Goal: Task Accomplishment & Management: Manage account settings

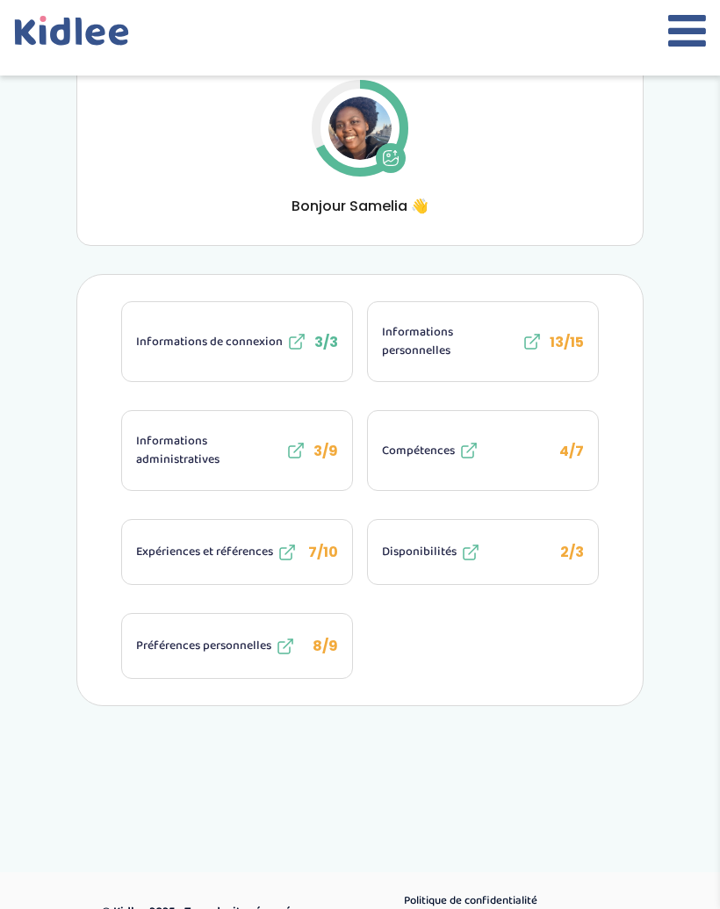
scroll to position [161, 0]
click at [689, 37] on icon at bounding box center [688, 31] width 38 height 44
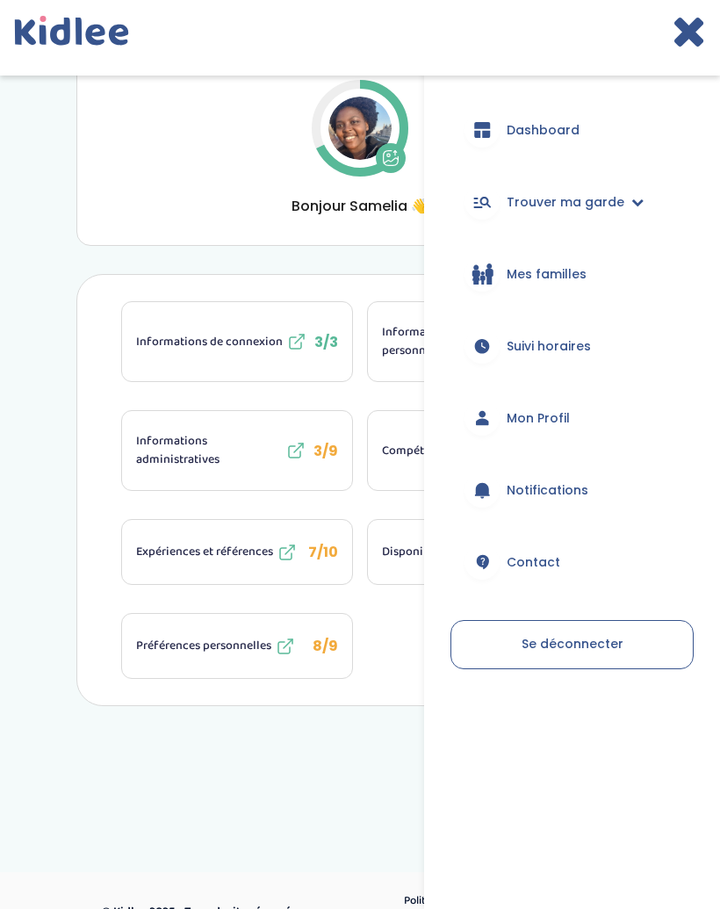
click at [571, 126] on span "Dashboard" at bounding box center [543, 130] width 73 height 18
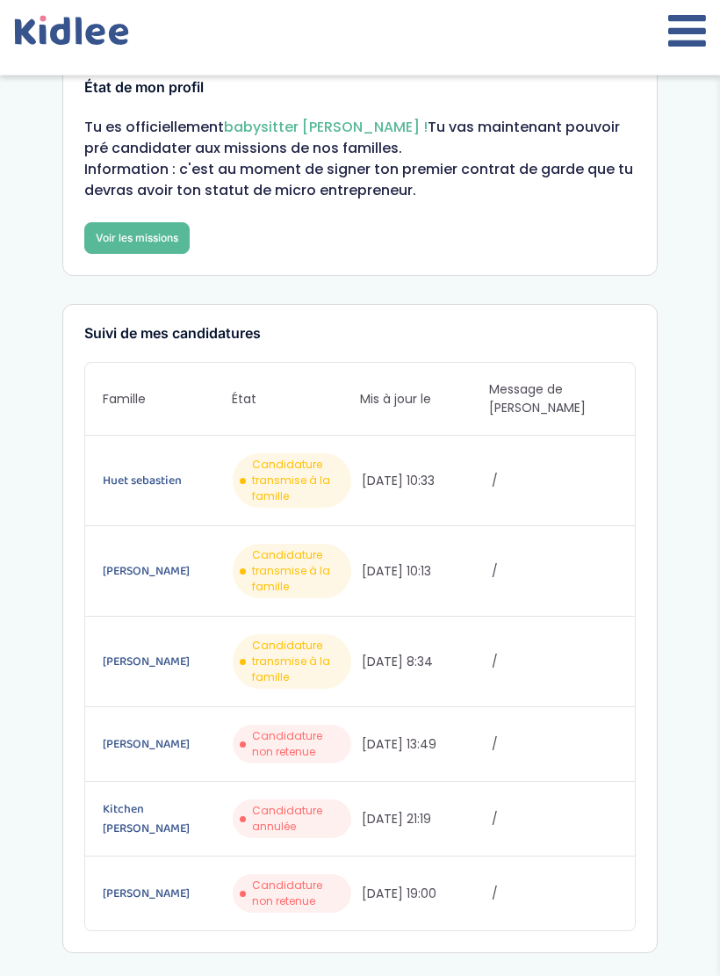
scroll to position [71, 0]
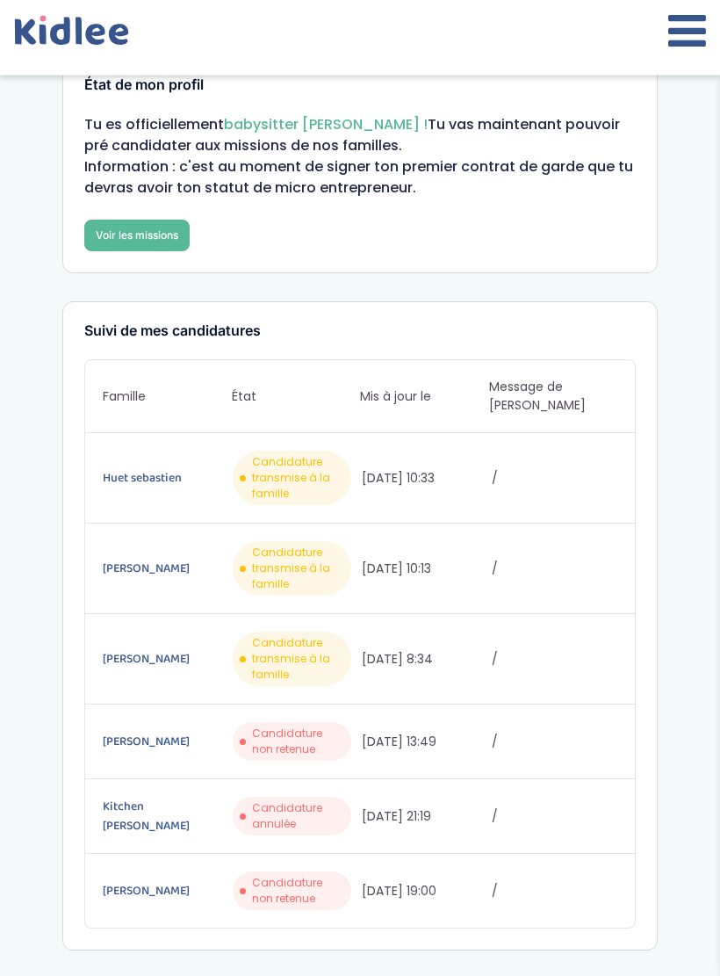
click at [270, 669] on span "Candidature transmise à la famille" at bounding box center [298, 659] width 93 height 47
click at [189, 650] on link "Darmont Céline" at bounding box center [166, 659] width 127 height 19
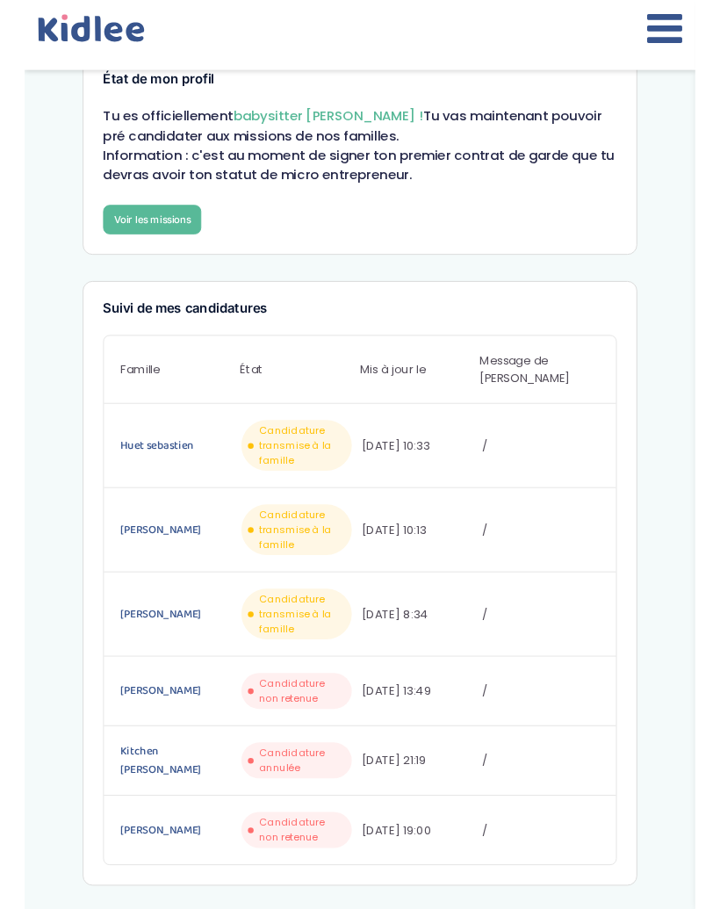
scroll to position [139, 0]
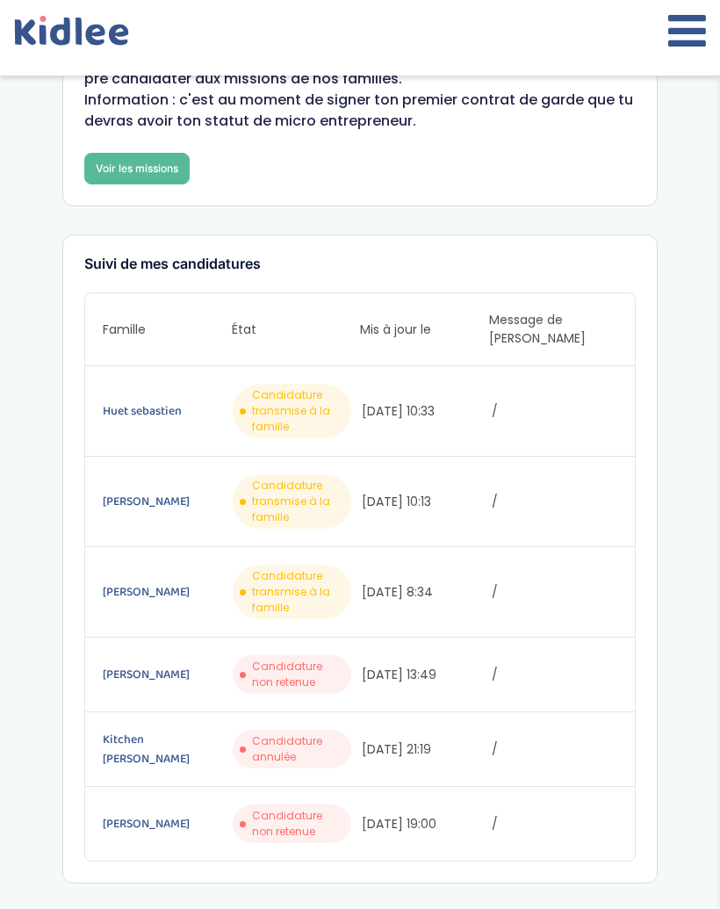
click at [291, 394] on span "Candidature transmise à la famille" at bounding box center [298, 410] width 93 height 47
click at [170, 405] on link "Huet sebastien" at bounding box center [166, 410] width 127 height 19
click at [170, 492] on link "Brzuchacz de Lavit Rafaele" at bounding box center [166, 501] width 127 height 19
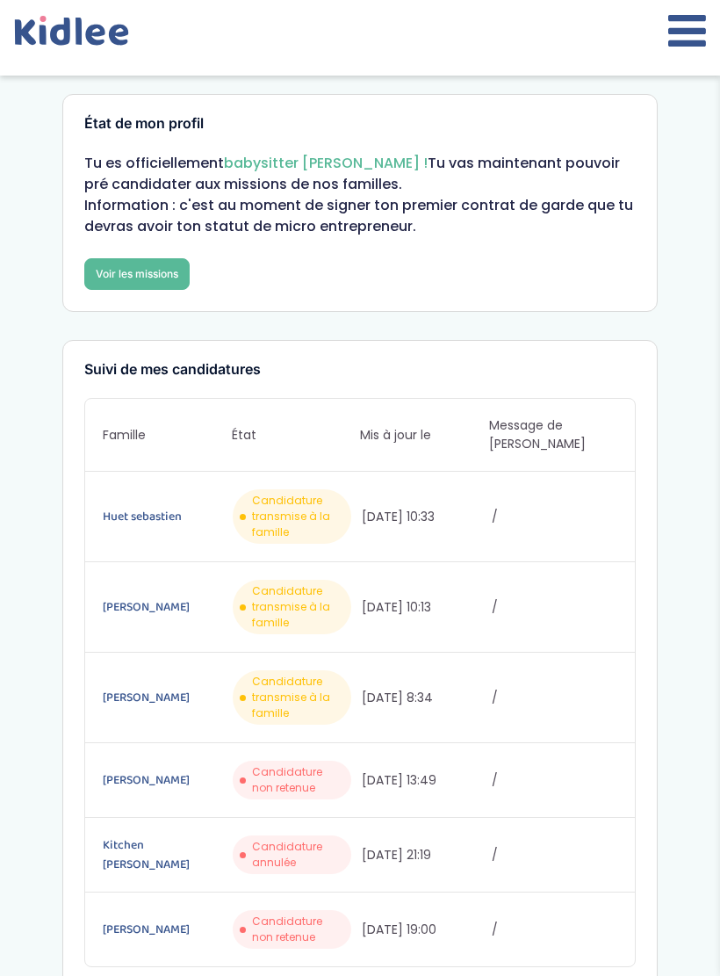
scroll to position [36, 0]
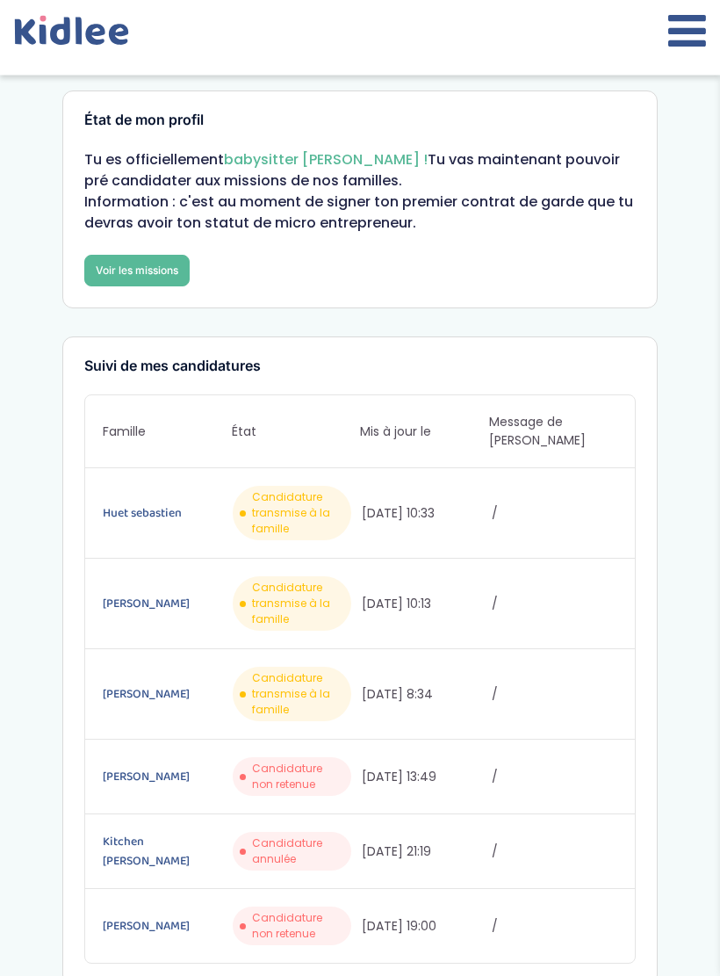
click at [175, 685] on link "Darmont Céline" at bounding box center [166, 694] width 127 height 19
